Goal: Communication & Community: Participate in discussion

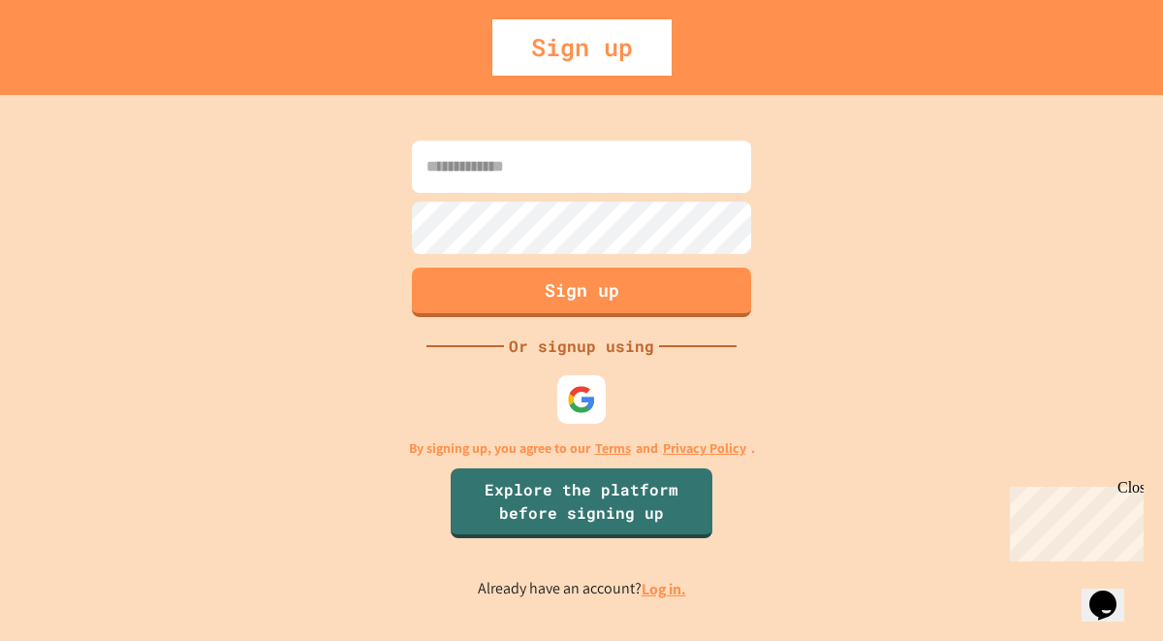
click at [553, 163] on input at bounding box center [581, 167] width 339 height 52
click at [580, 390] on img at bounding box center [582, 399] width 32 height 32
click at [670, 588] on link "Log in." at bounding box center [664, 589] width 45 height 20
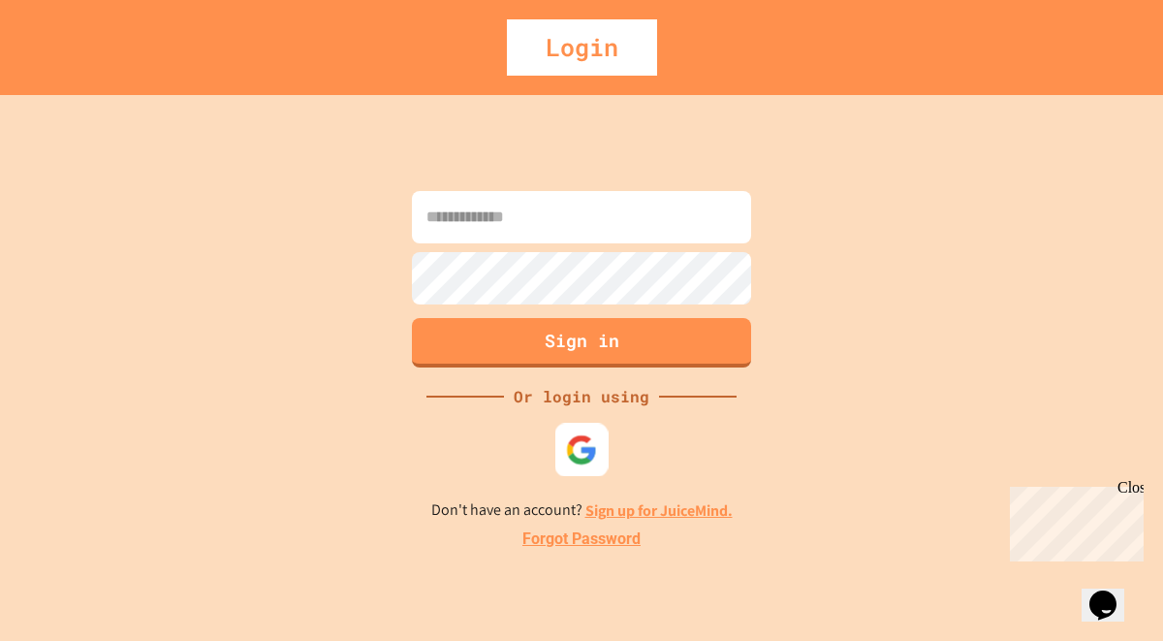
click at [588, 437] on img at bounding box center [582, 449] width 32 height 32
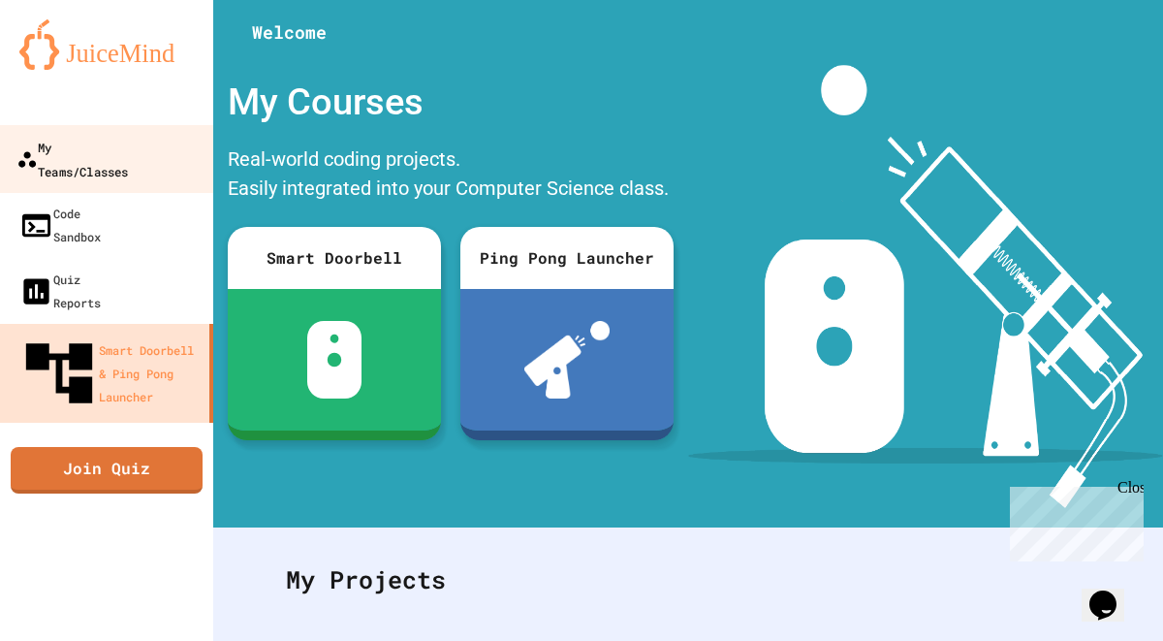
click at [128, 154] on div "My Teams/Classes" at bounding box center [71, 159] width 111 height 48
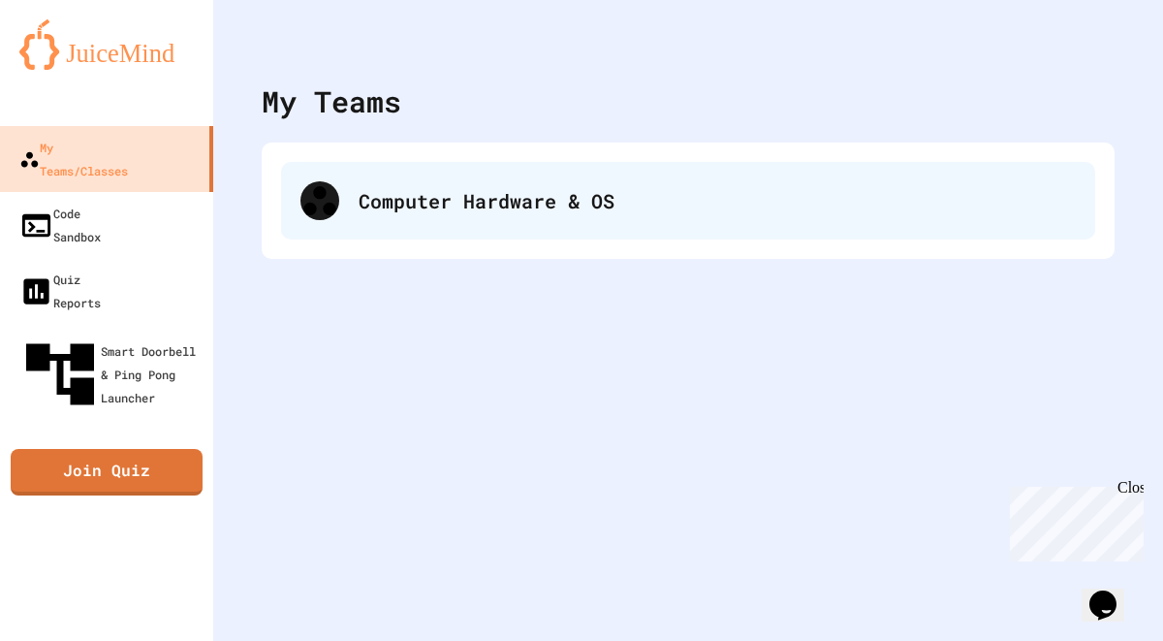
click at [400, 210] on div "Computer Hardware & OS" at bounding box center [717, 200] width 717 height 29
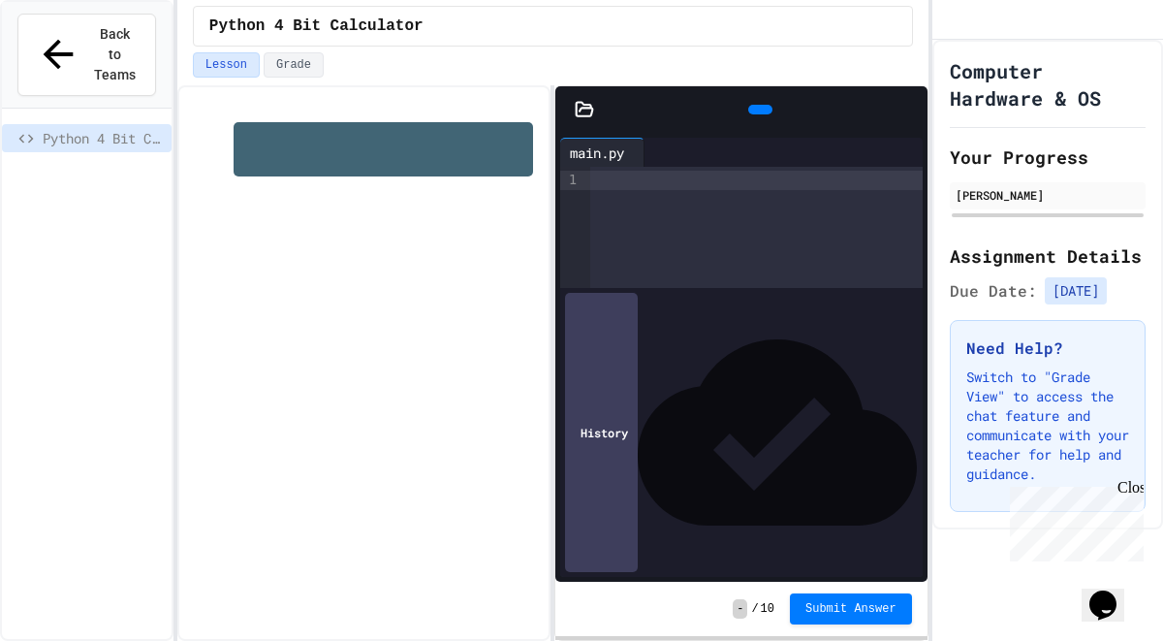
click at [908, 110] on icon at bounding box center [908, 110] width 0 height 0
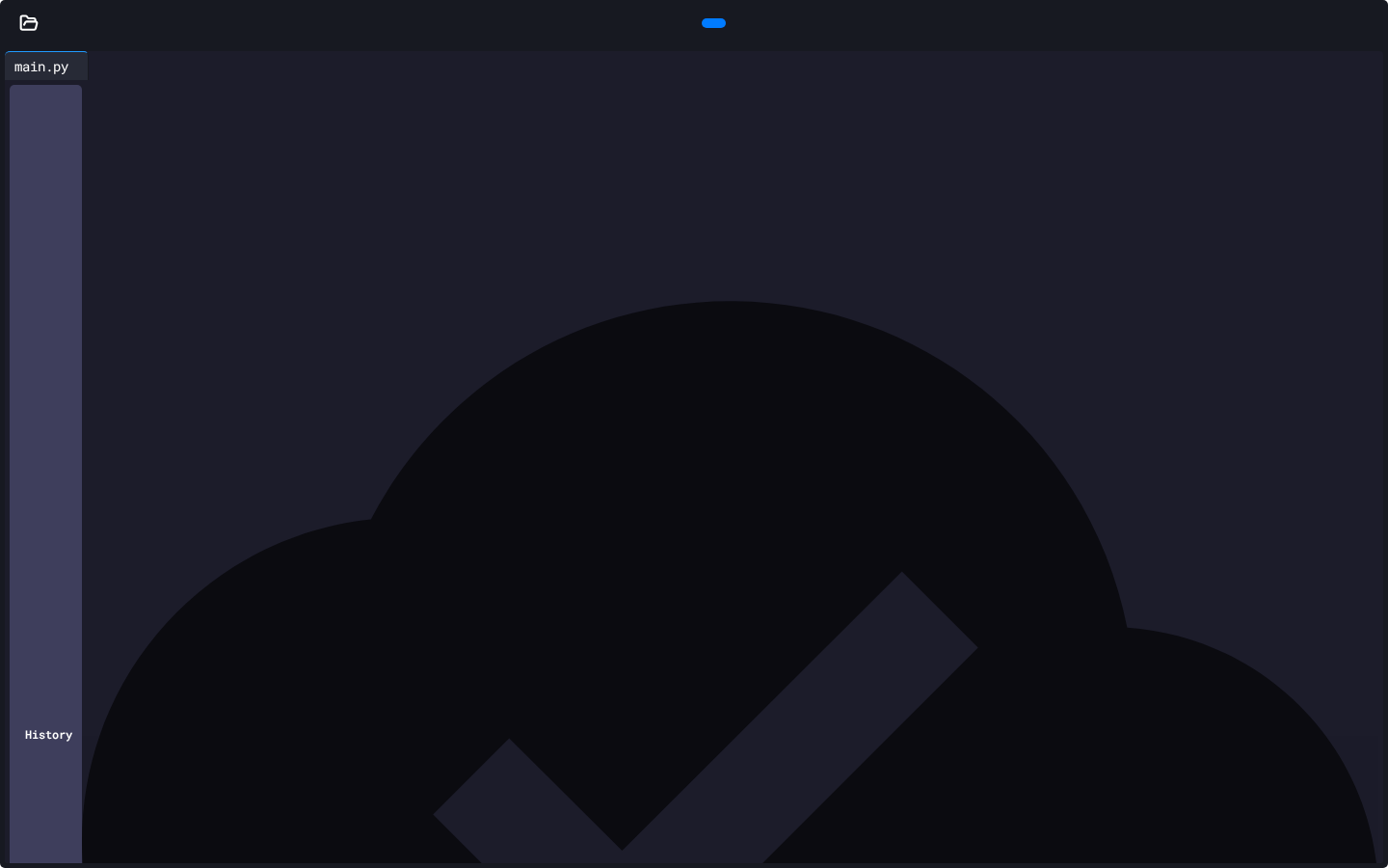
click at [642, 107] on div at bounding box center [708, 92] width 1349 height 27
click at [509, 107] on div at bounding box center [708, 92] width 1349 height 27
